Goal: Find specific page/section: Find specific page/section

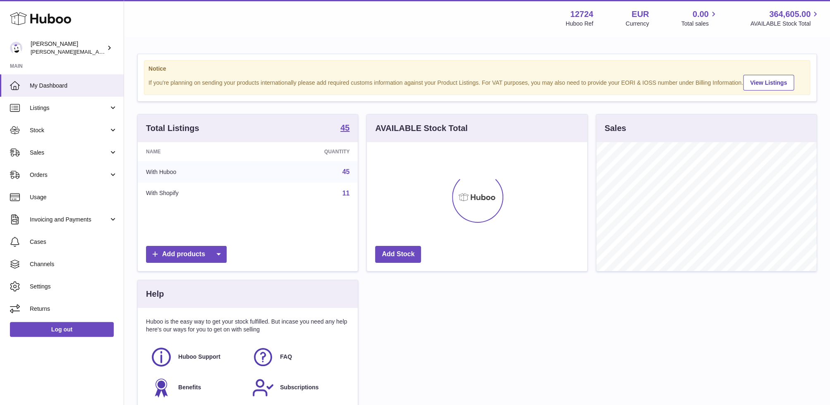
scroll to position [129, 220]
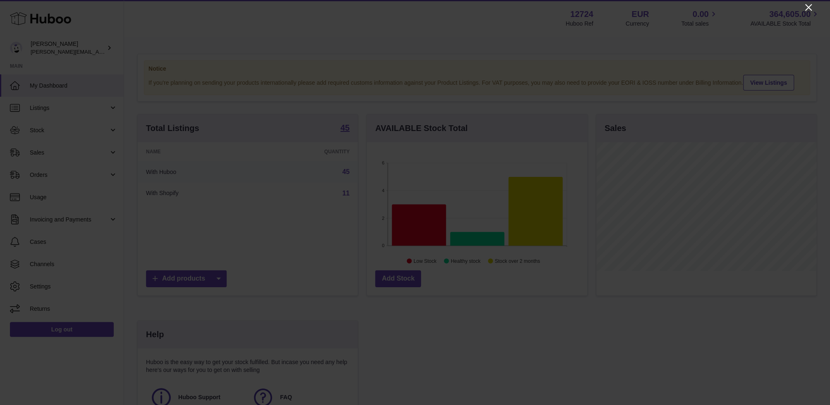
click at [806, 7] on icon "Close" at bounding box center [808, 7] width 10 height 10
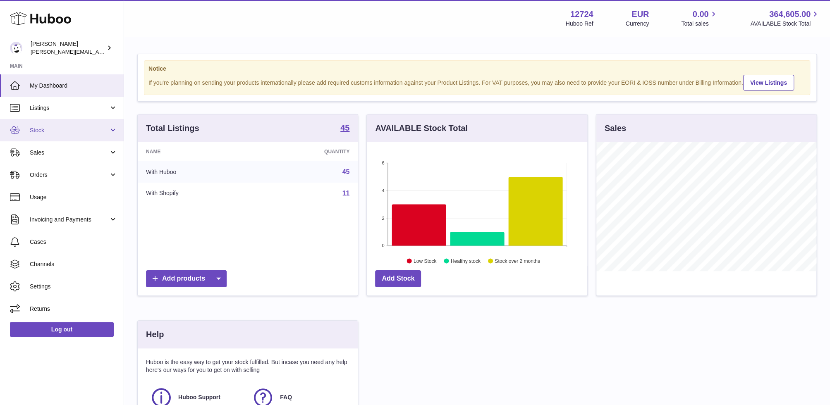
click at [67, 131] on span "Stock" at bounding box center [69, 131] width 79 height 8
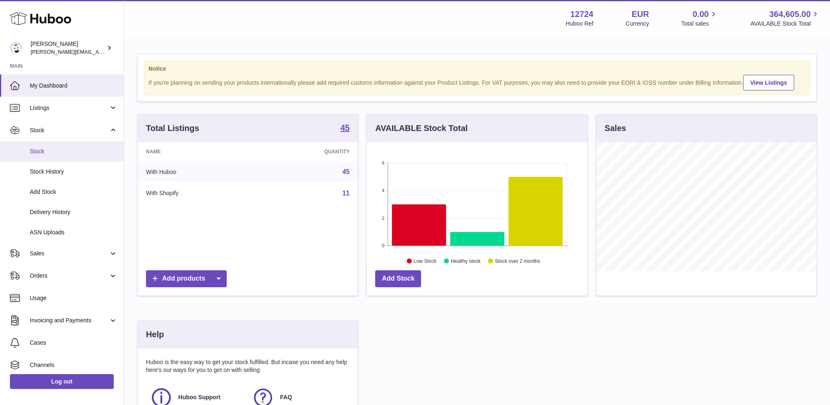
click at [66, 153] on span "Stock" at bounding box center [74, 152] width 88 height 8
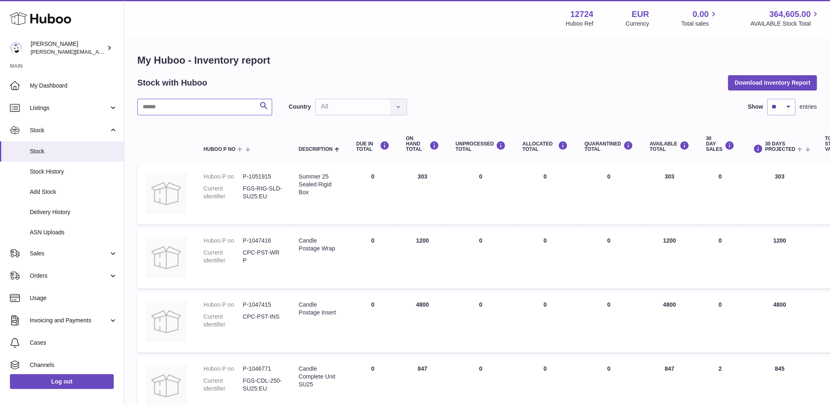
click at [202, 106] on input "text" at bounding box center [204, 107] width 135 height 17
type input "*********"
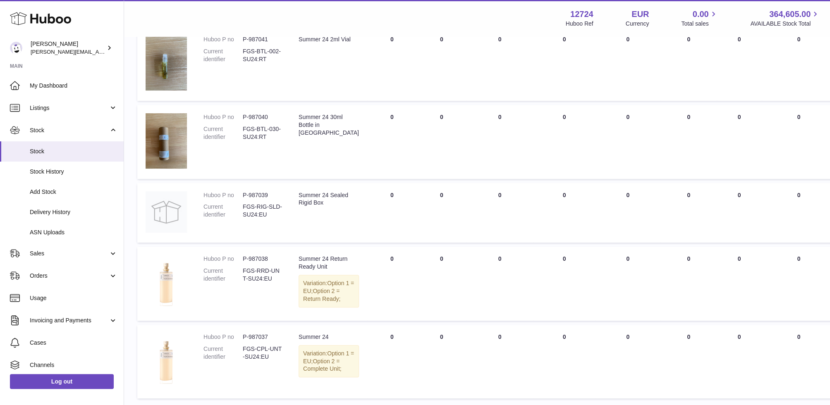
scroll to position [237, 0]
